Goal: Transaction & Acquisition: Purchase product/service

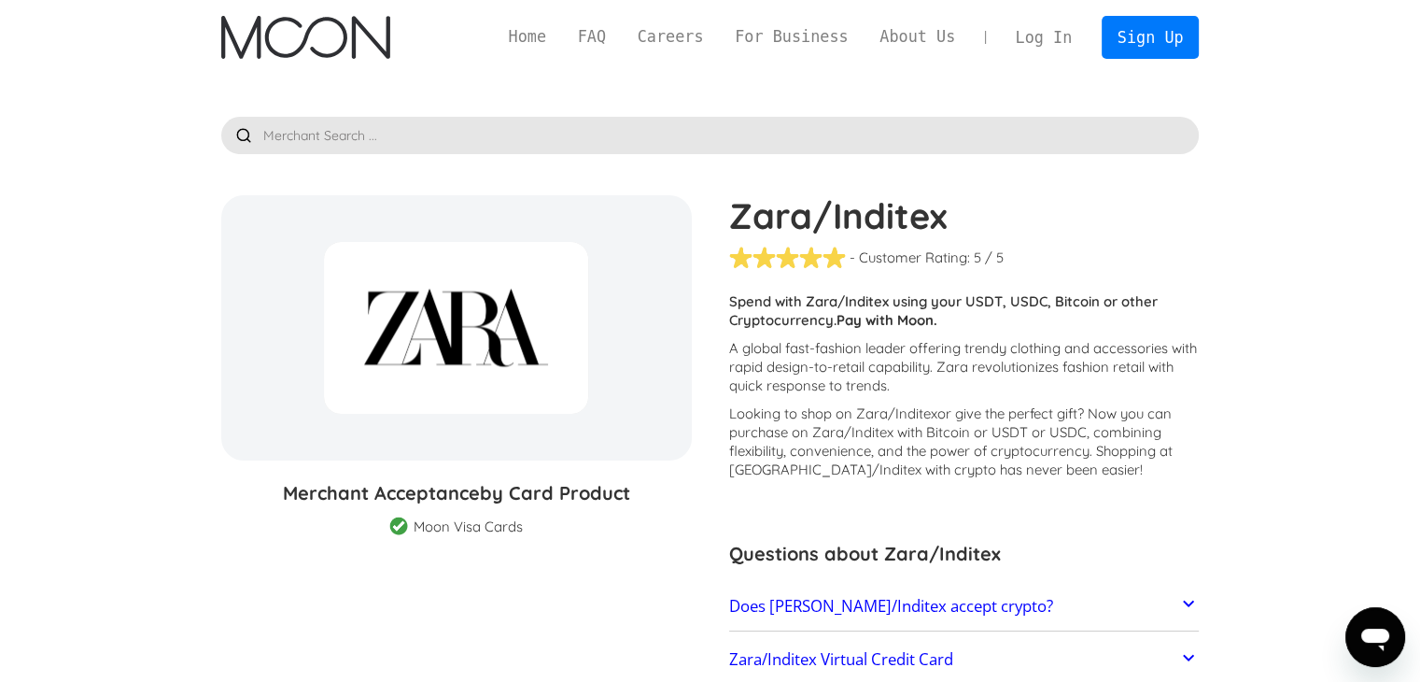
click at [1072, 32] on link "Log In" at bounding box center [1044, 37] width 88 height 41
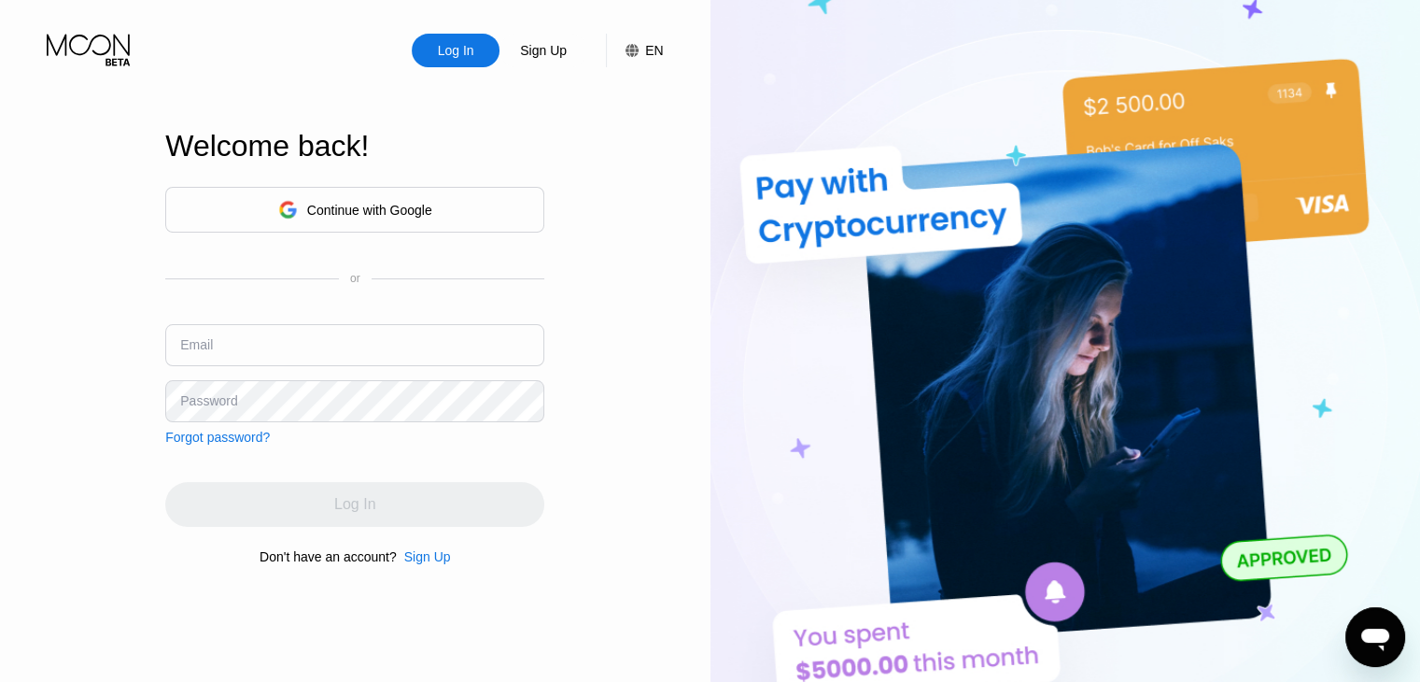
click at [385, 203] on div "Continue with Google" at bounding box center [369, 210] width 125 height 15
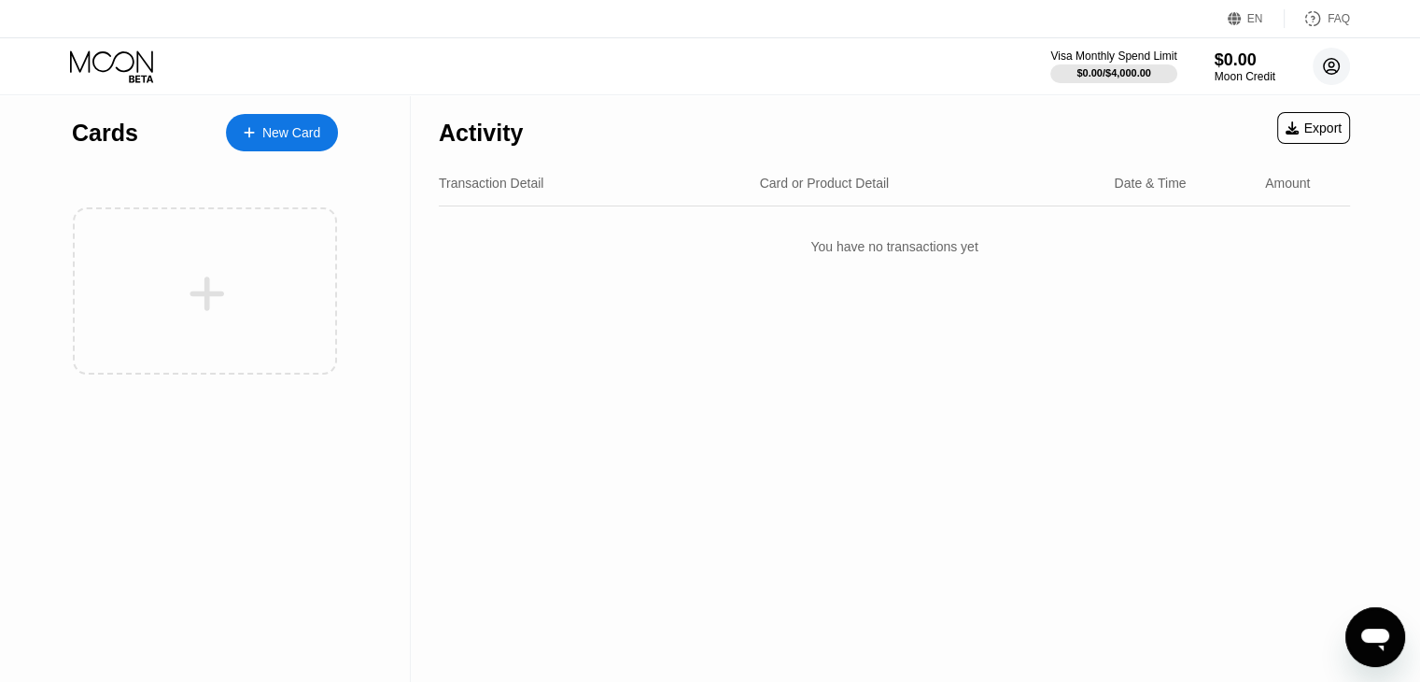
click at [1327, 53] on circle at bounding box center [1331, 66] width 37 height 37
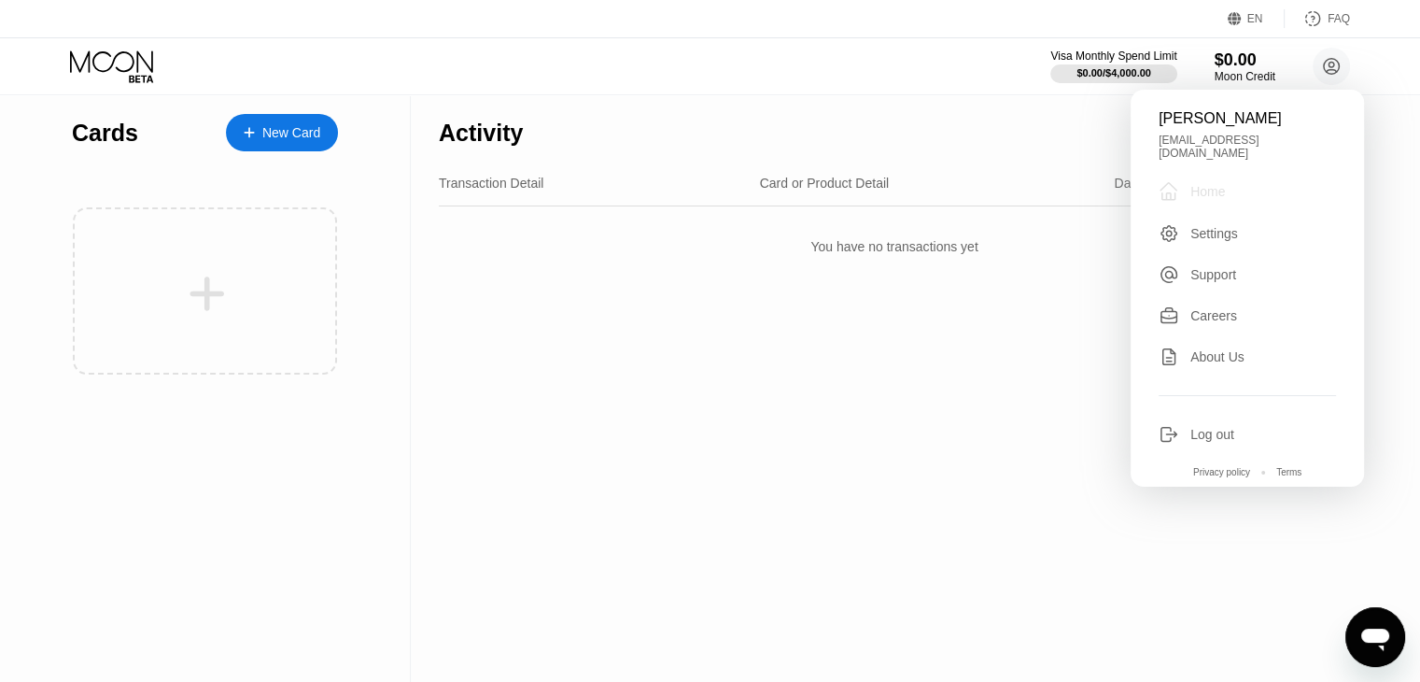
click at [1182, 191] on div "" at bounding box center [1175, 191] width 32 height 22
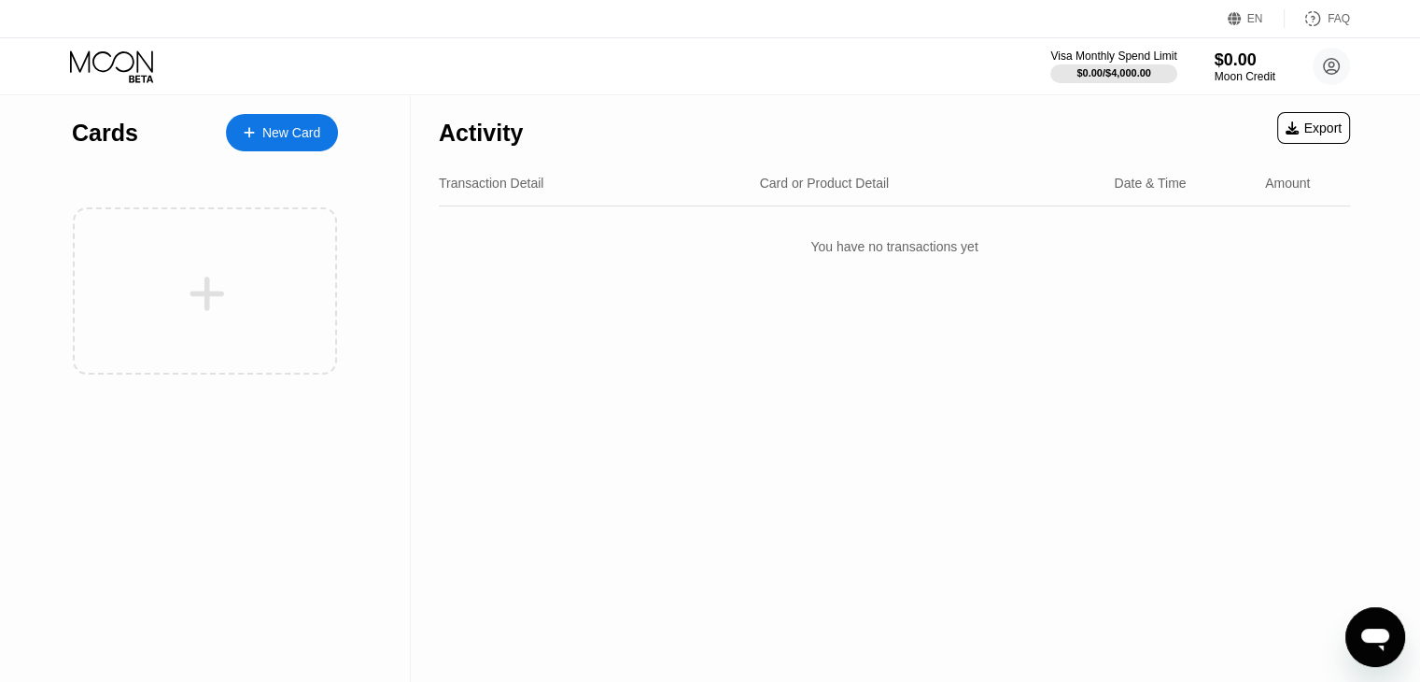
click at [269, 128] on div "New Card" at bounding box center [291, 133] width 58 height 16
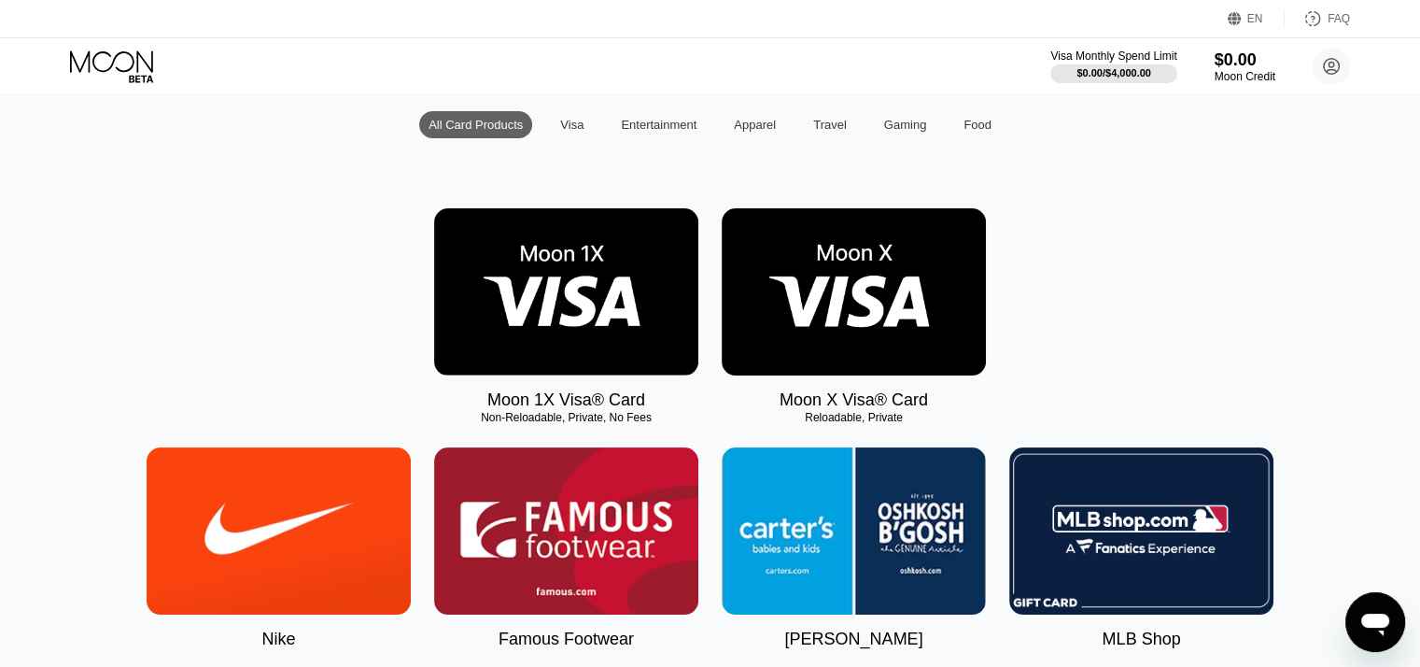
scroll to position [183, 0]
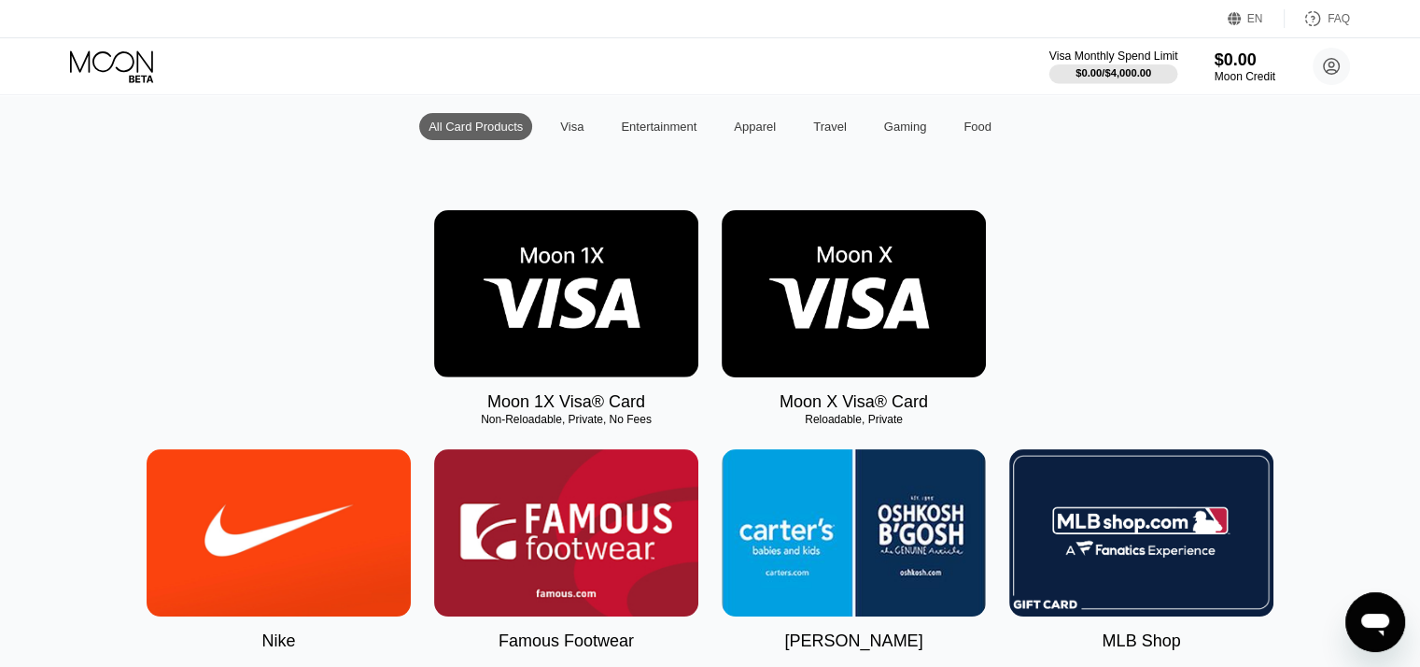
click at [1131, 63] on div "$0.00 / $4,000.00" at bounding box center [1113, 73] width 129 height 21
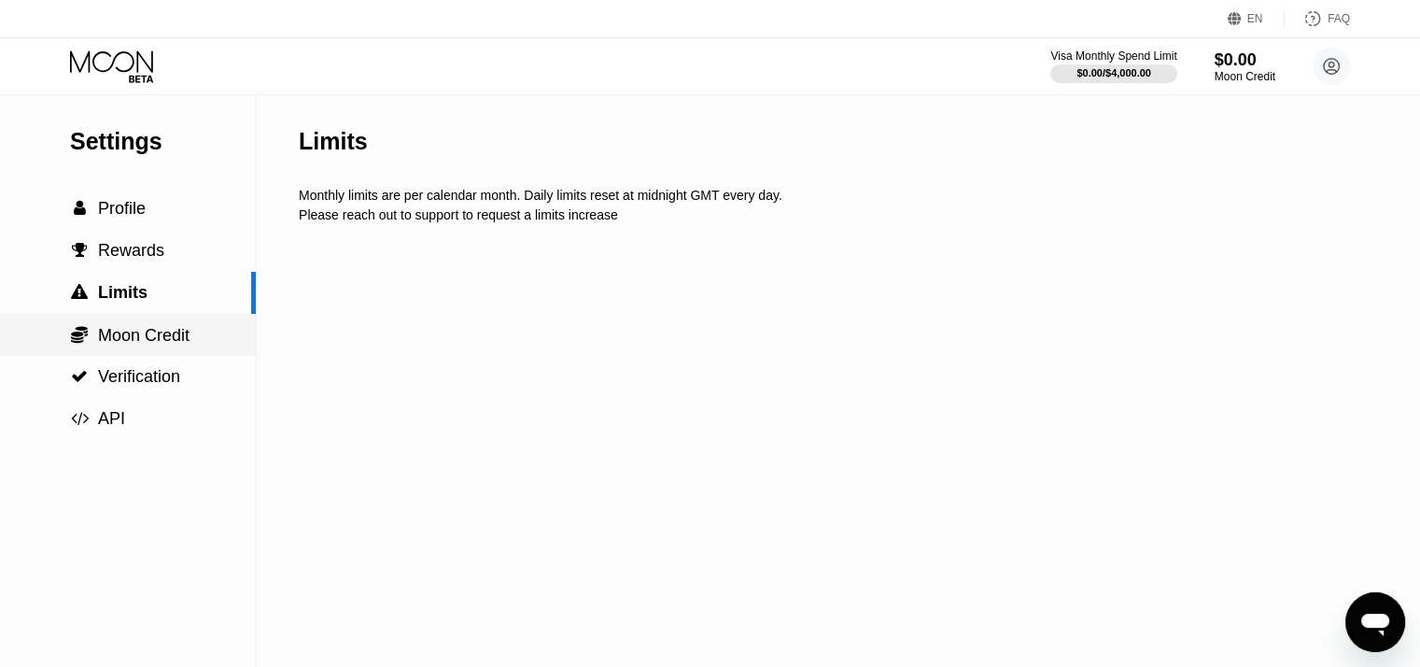
click at [164, 345] on span "Moon Credit" at bounding box center [143, 335] width 91 height 19
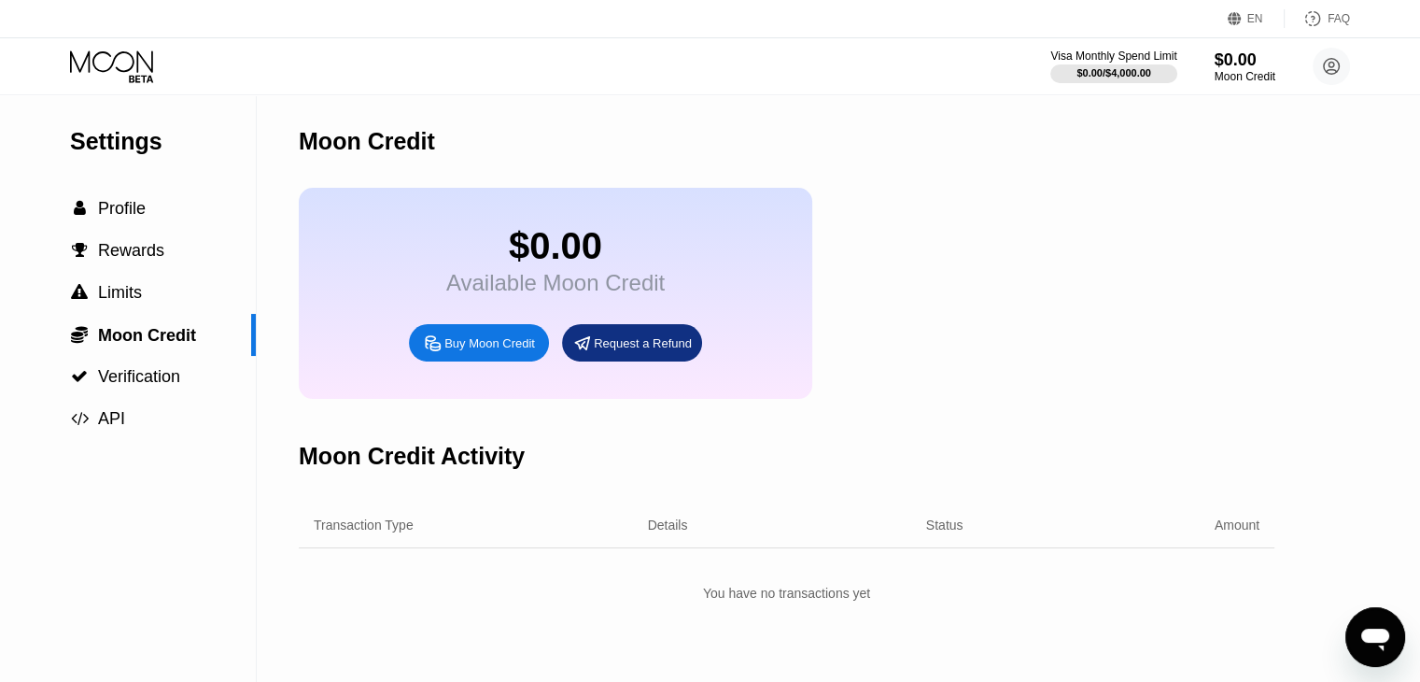
click at [449, 361] on div "Buy Moon Credit" at bounding box center [479, 342] width 140 height 37
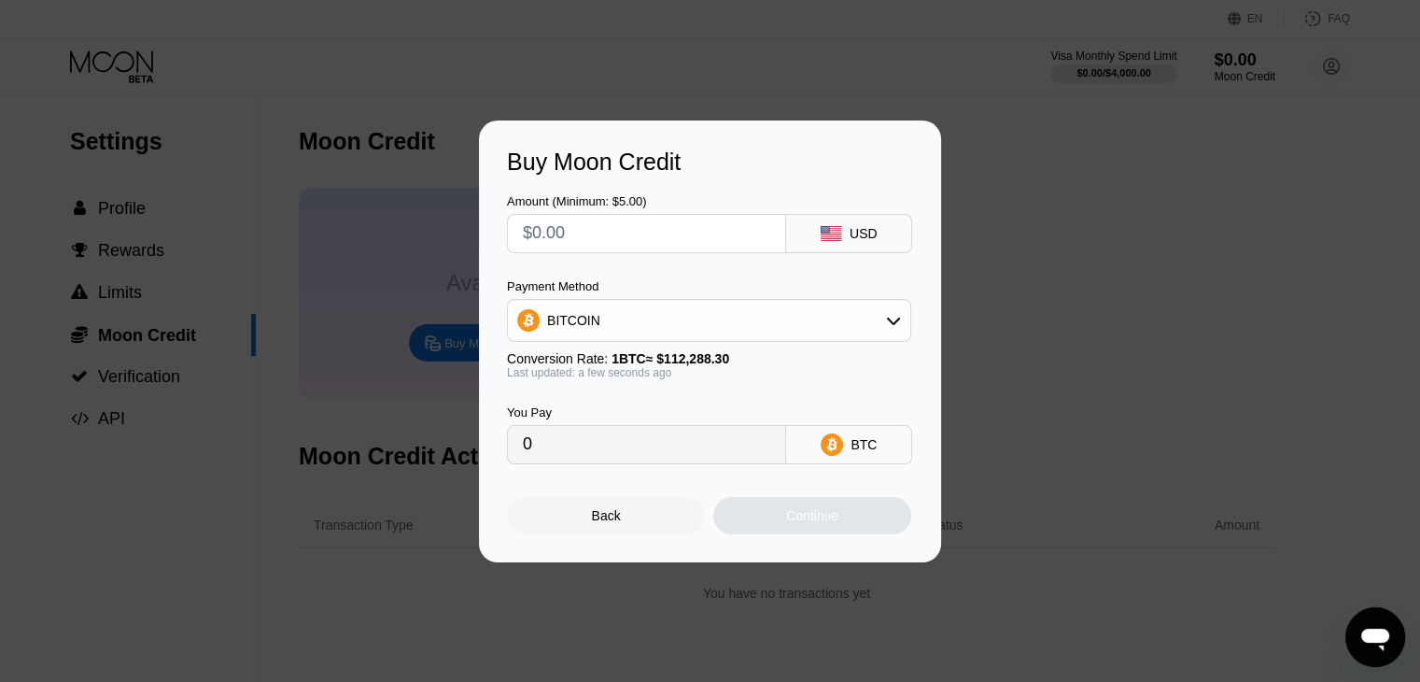
click at [845, 228] on div "USD" at bounding box center [849, 233] width 126 height 39
click at [682, 238] on input "text" at bounding box center [646, 233] width 247 height 37
click at [594, 330] on div "BITCOIN" at bounding box center [709, 320] width 402 height 37
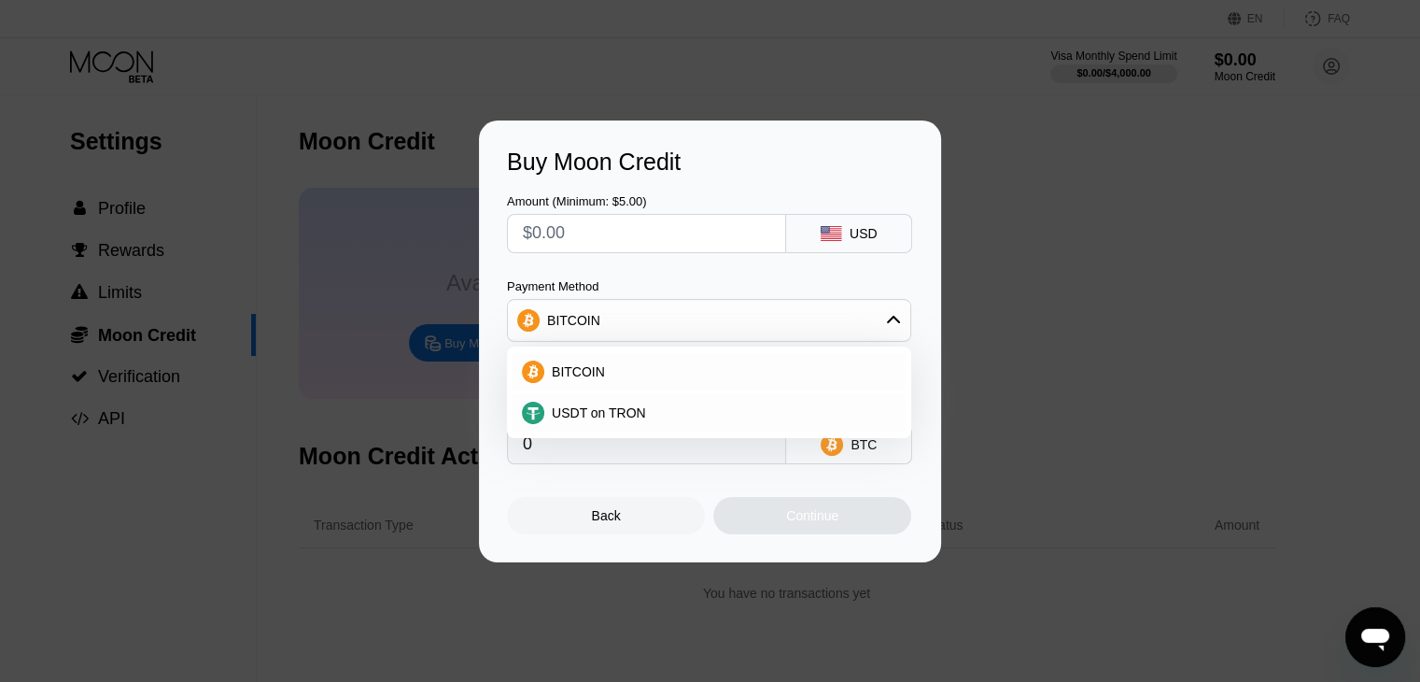
click at [566, 463] on input "0" at bounding box center [646, 444] width 247 height 37
click at [822, 457] on div "BTC" at bounding box center [849, 444] width 126 height 39
click at [586, 365] on span "BITCOIN" at bounding box center [578, 371] width 53 height 15
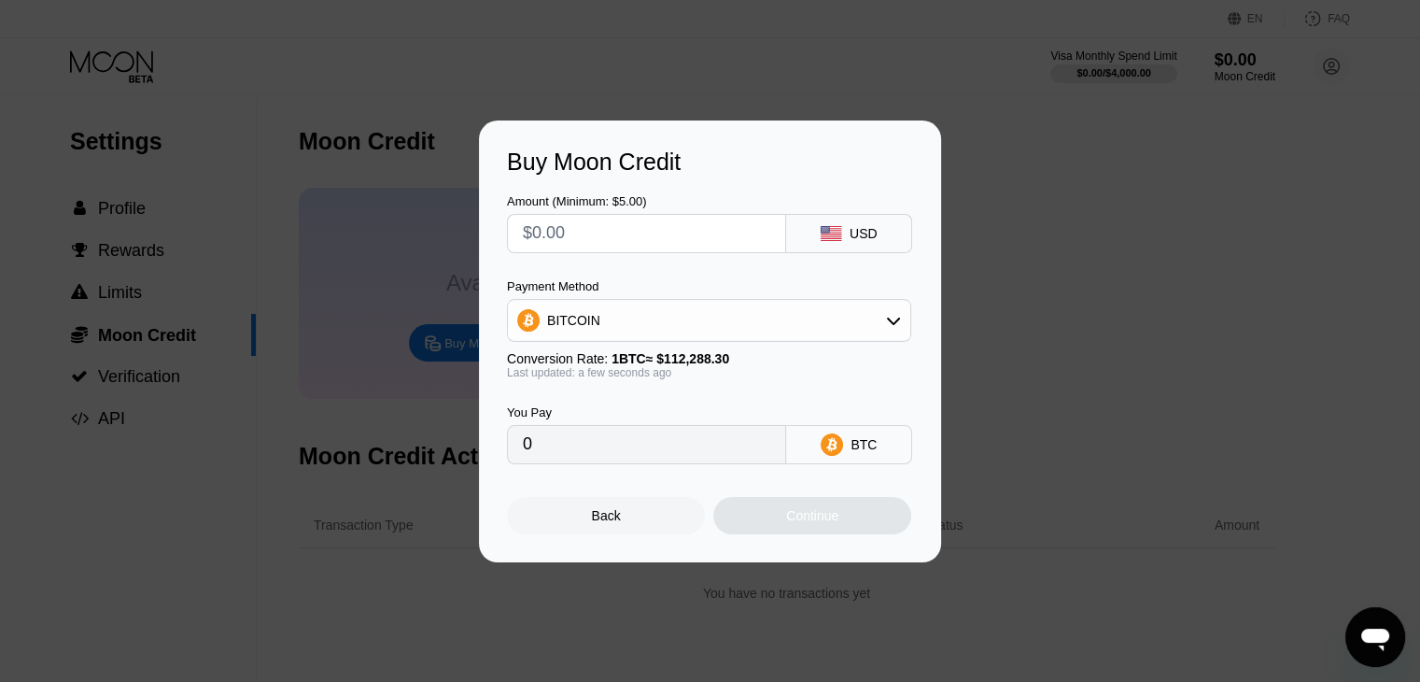
click at [556, 427] on div "You Pay 0" at bounding box center [646, 434] width 279 height 59
click at [568, 454] on input "0" at bounding box center [646, 444] width 247 height 37
click at [368, 461] on div "Buy Moon Credit Amount (Minimum: $5.00) USD Payment Method BITCOIN Conversion R…" at bounding box center [710, 341] width 1420 height 442
click at [132, 266] on div "Buy Moon Credit Amount (Minimum: $5.00) USD Payment Method BITCOIN Conversion R…" at bounding box center [710, 341] width 1420 height 442
